Goal: Information Seeking & Learning: Learn about a topic

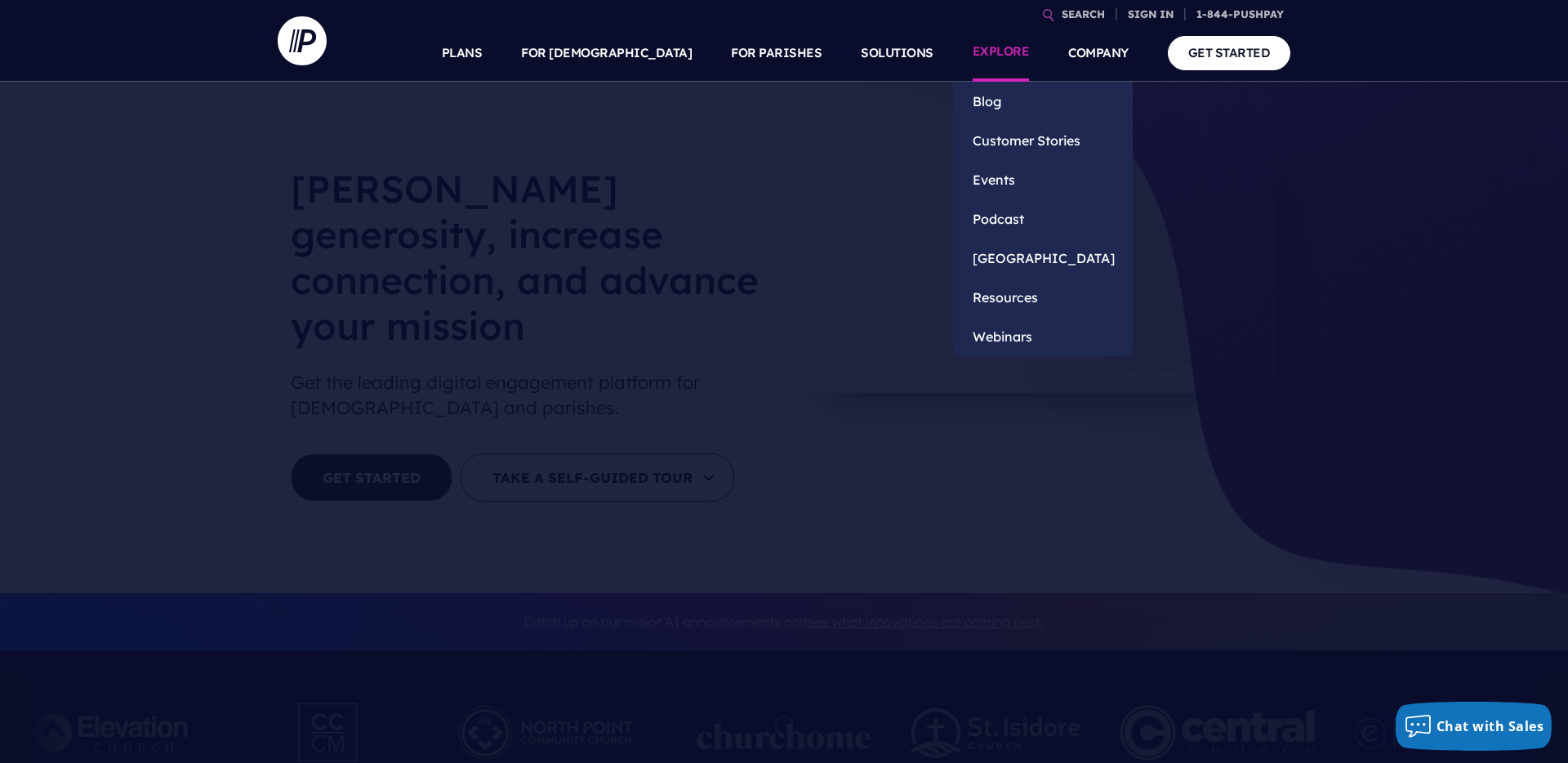
click at [1000, 59] on link "EXPLORE" at bounding box center [1000, 52] width 57 height 57
click at [999, 330] on link "Webinars" at bounding box center [1043, 336] width 180 height 39
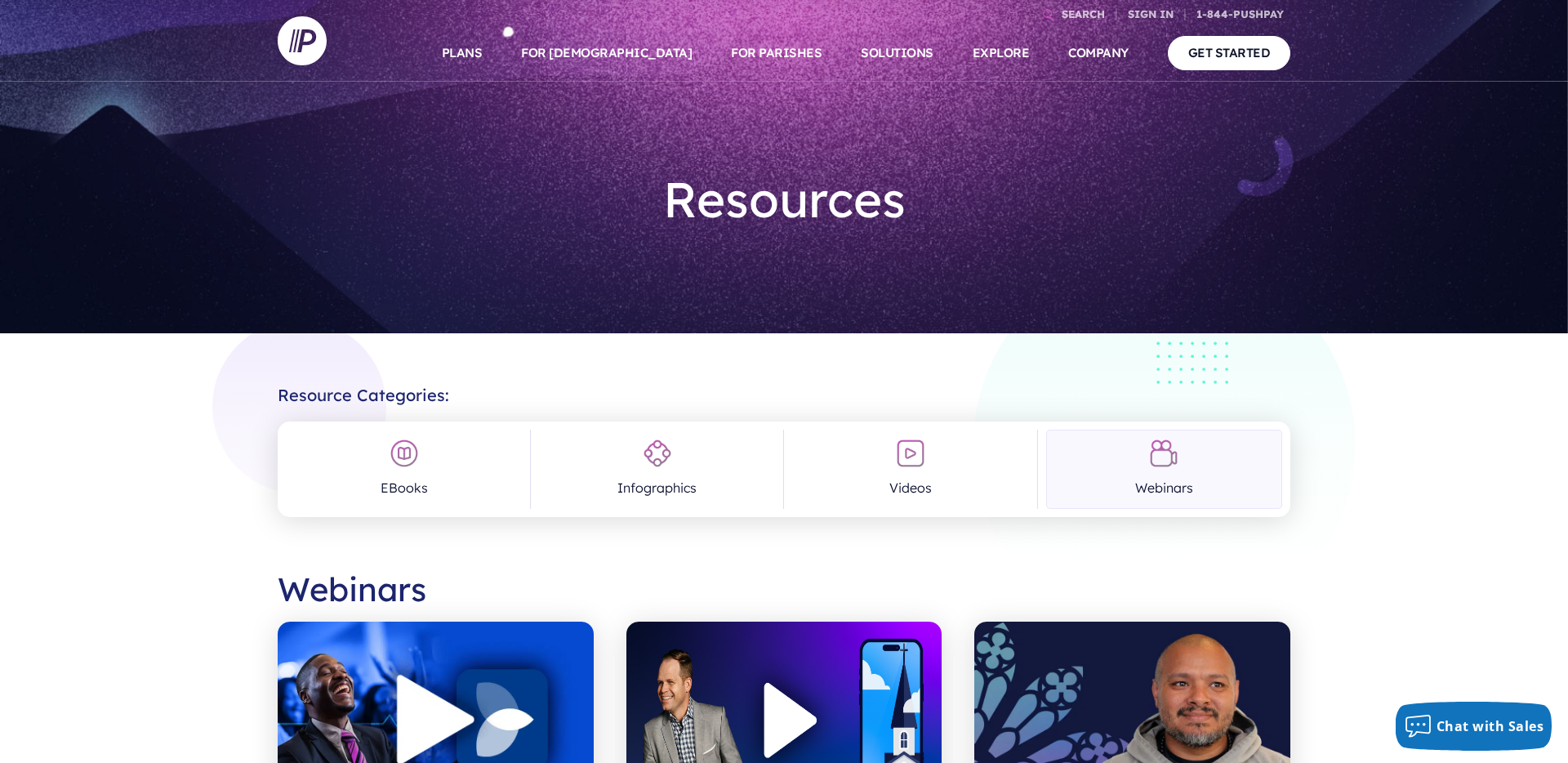
click at [1160, 475] on link "Webinars" at bounding box center [1164, 470] width 236 height 79
